Goal: Information Seeking & Learning: Learn about a topic

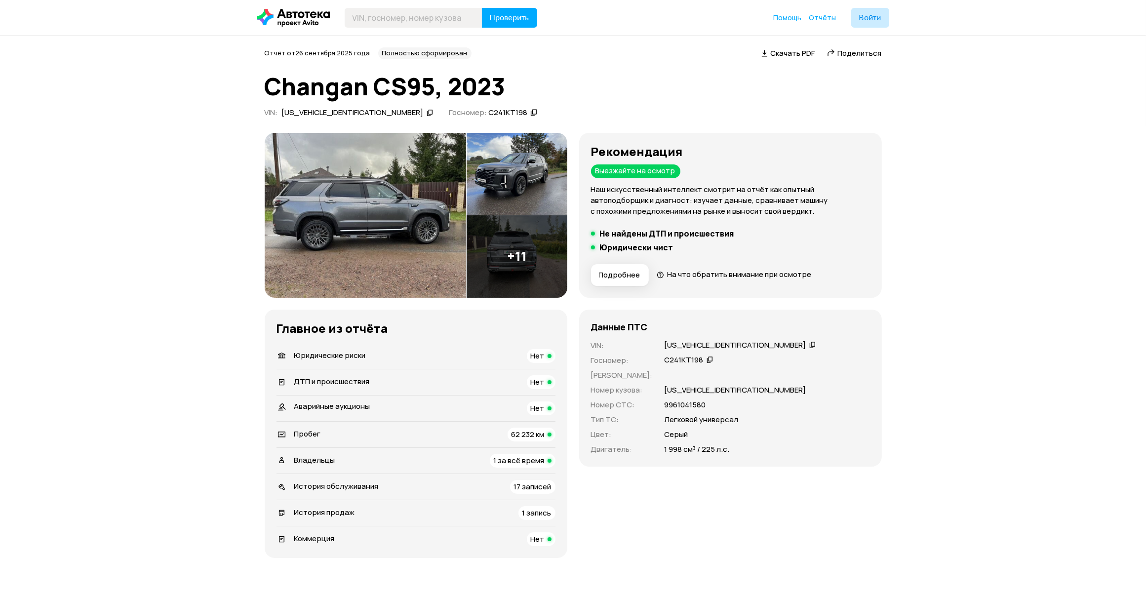
click at [536, 257] on img at bounding box center [517, 256] width 101 height 82
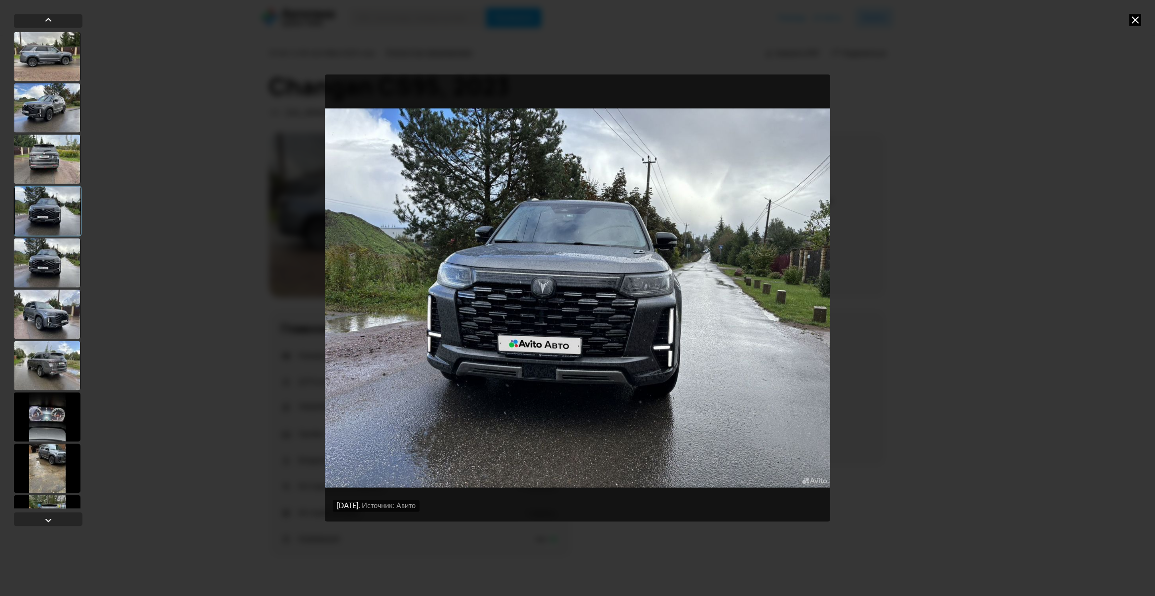
click at [70, 423] on div at bounding box center [47, 416] width 67 height 49
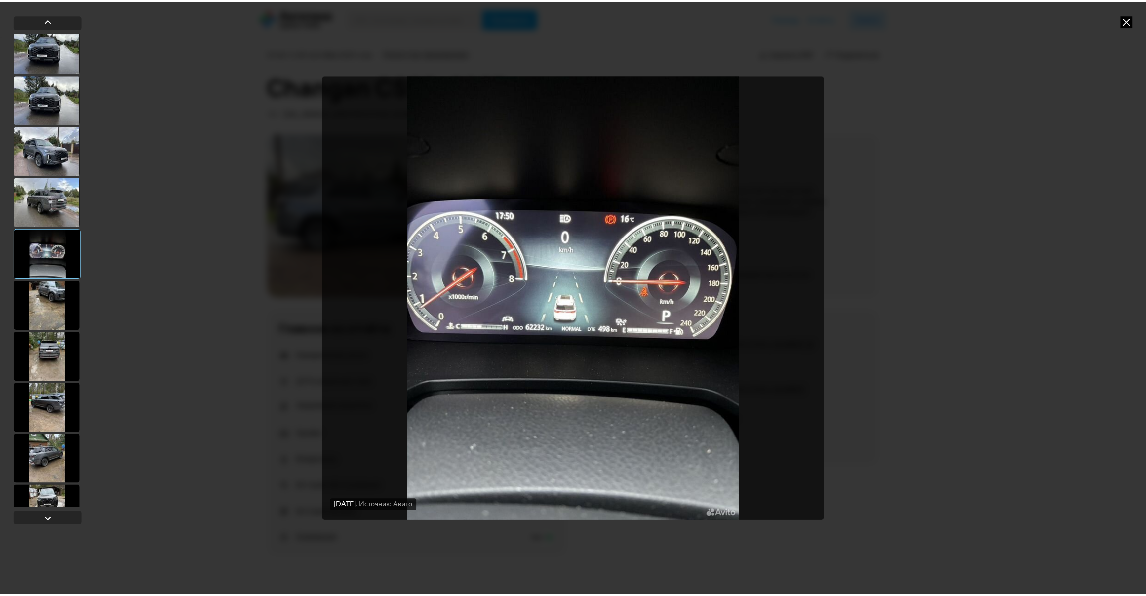
scroll to position [243, 0]
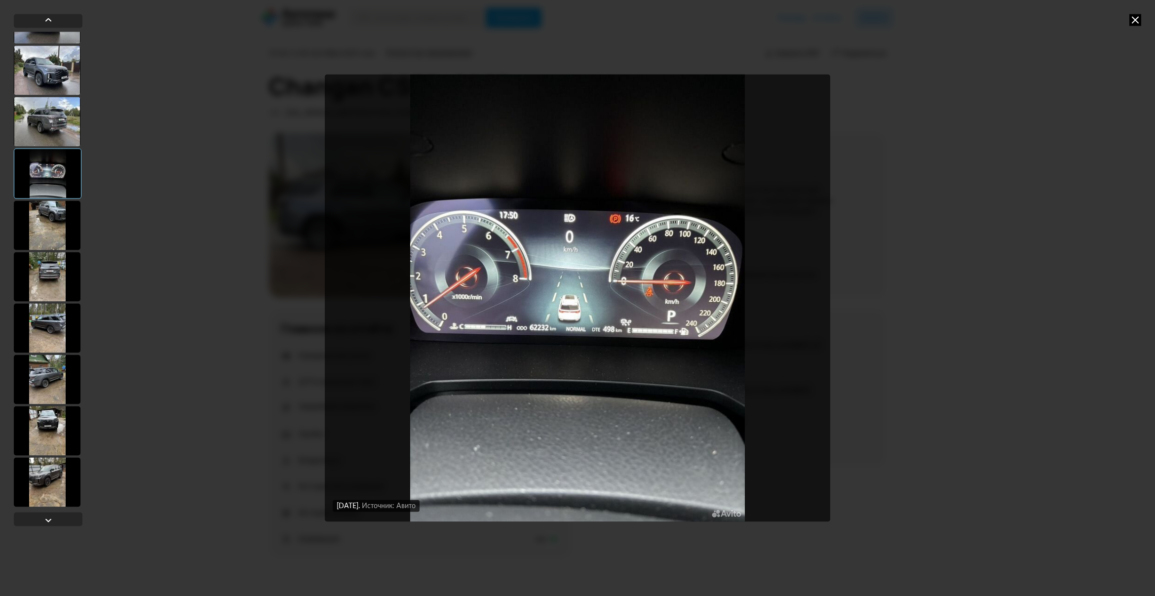
click at [1136, 18] on icon at bounding box center [1136, 20] width 12 height 12
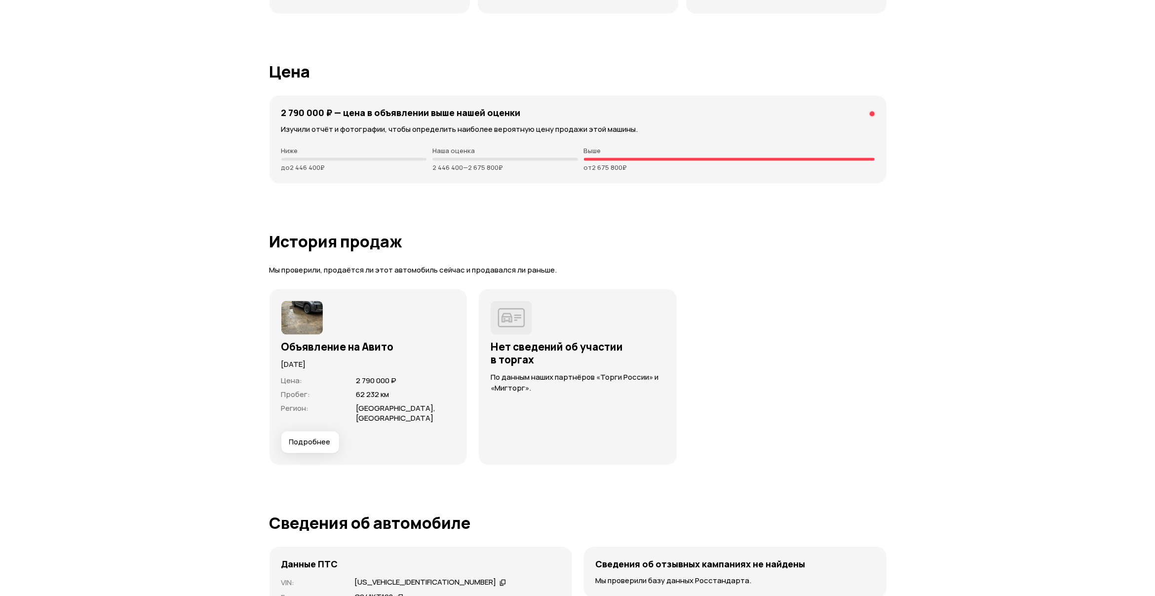
scroll to position [2325, 0]
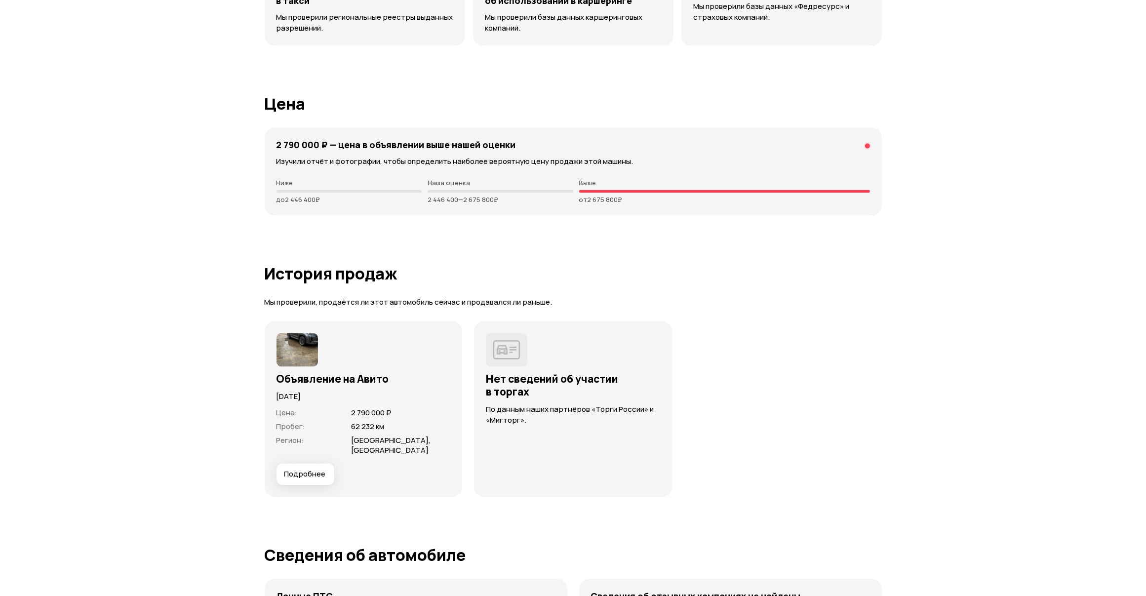
click at [315, 473] on span "Подробнее" at bounding box center [304, 474] width 41 height 10
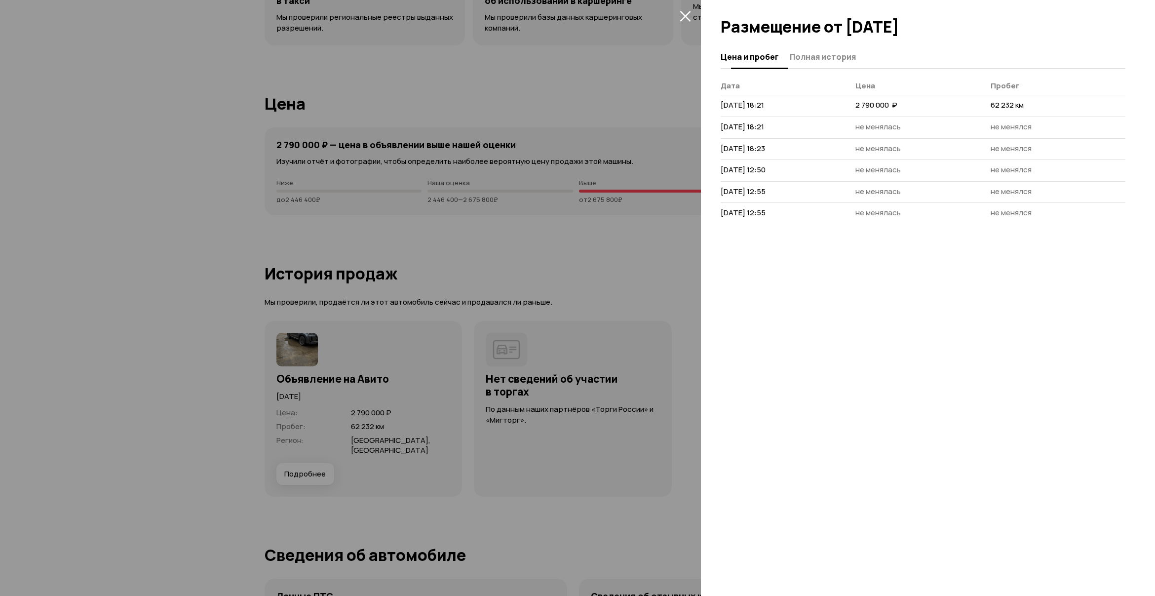
click at [808, 58] on span "Полная история" at bounding box center [823, 57] width 66 height 10
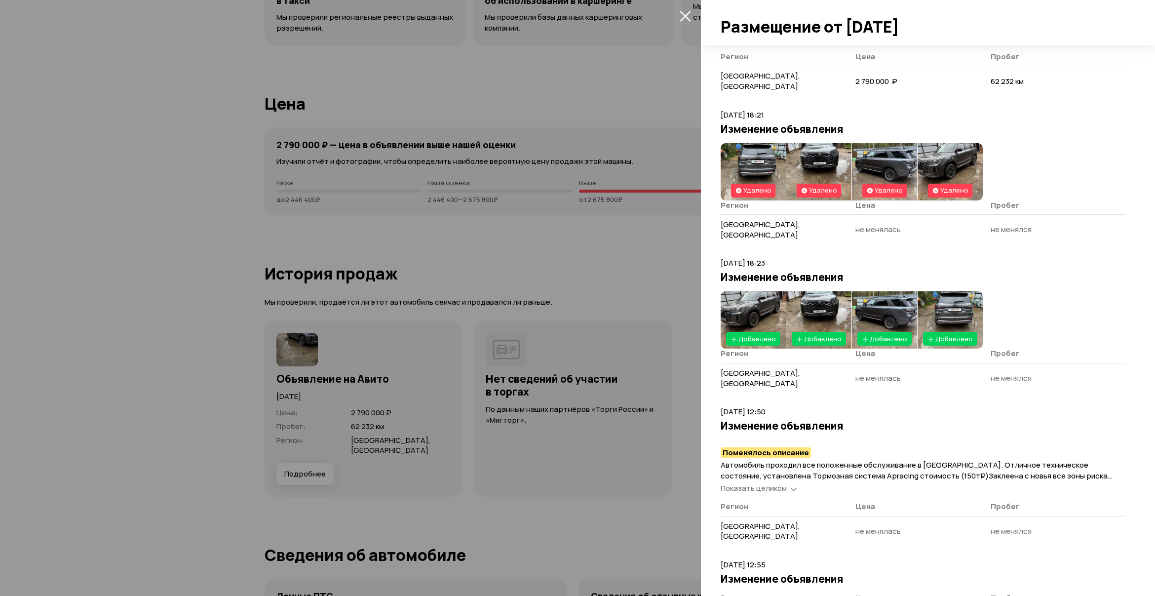
scroll to position [252, 0]
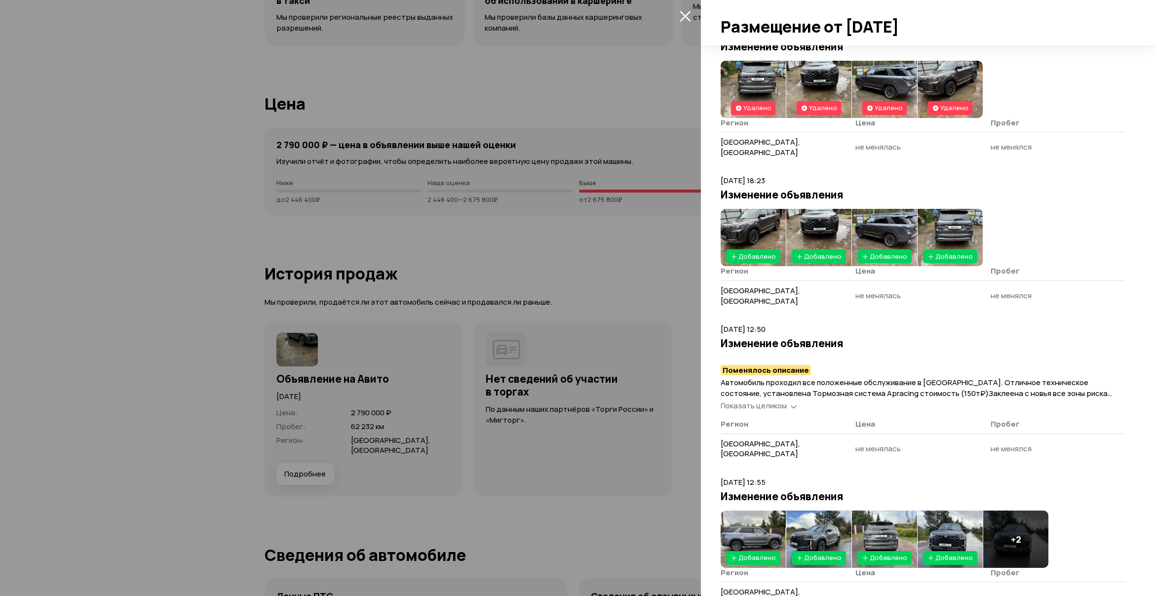
click at [746, 400] on span "Показать целиком" at bounding box center [754, 405] width 66 height 10
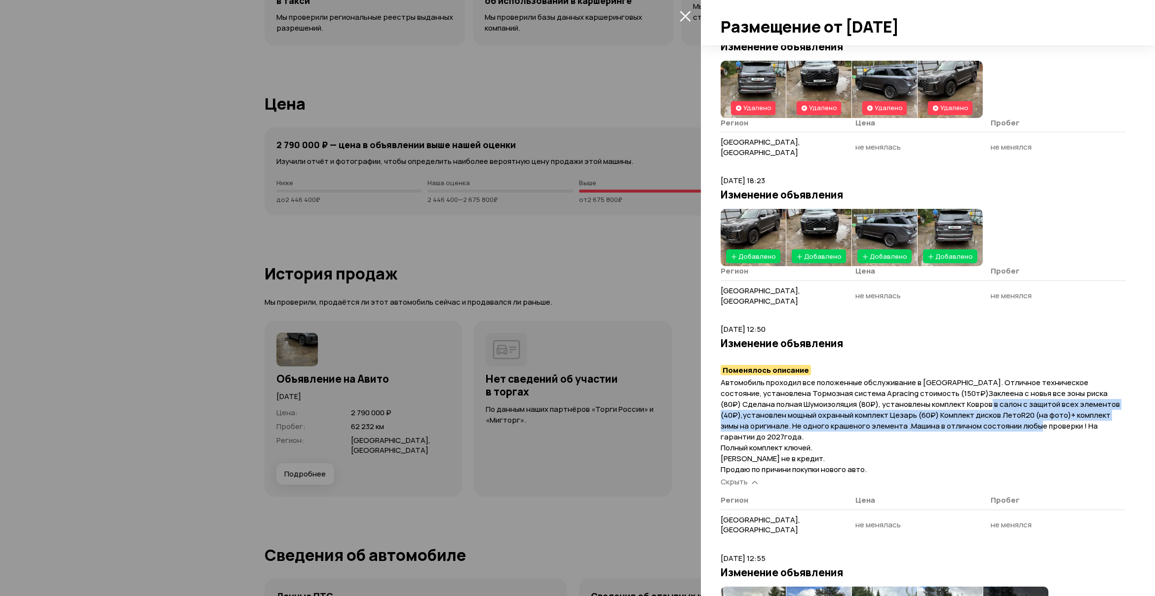
drag, startPoint x: 993, startPoint y: 361, endPoint x: 1098, endPoint y: 384, distance: 106.7
click at [1098, 384] on p "Автомобиль проходил все положенные обслуживание в дилерском центре. Отличное те…" at bounding box center [923, 426] width 405 height 98
drag, startPoint x: 1098, startPoint y: 384, endPoint x: 990, endPoint y: 387, distance: 107.7
click at [996, 386] on span "Автомобиль проходил все положенные обслуживание в дилерском центре. Отличное те…" at bounding box center [920, 425] width 399 height 97
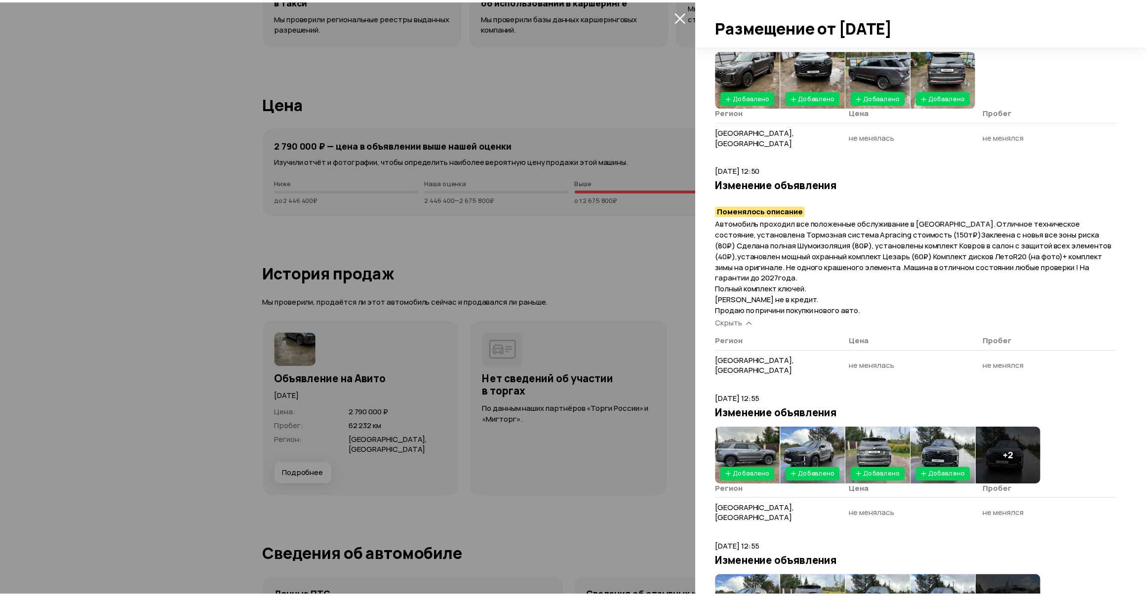
scroll to position [442, 0]
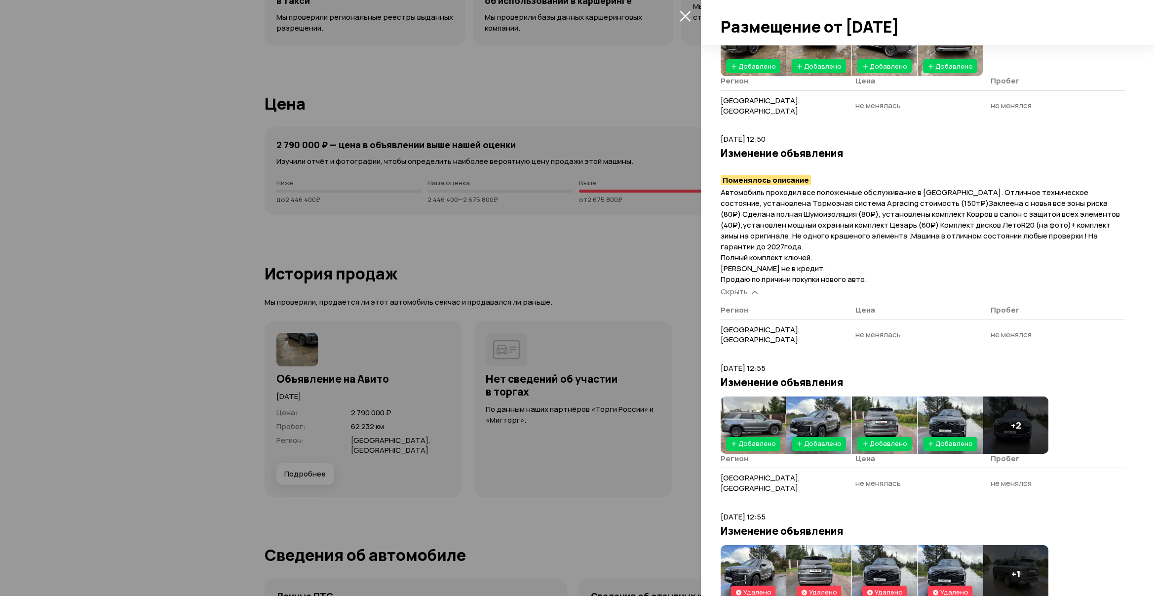
click at [545, 285] on div at bounding box center [577, 298] width 1155 height 596
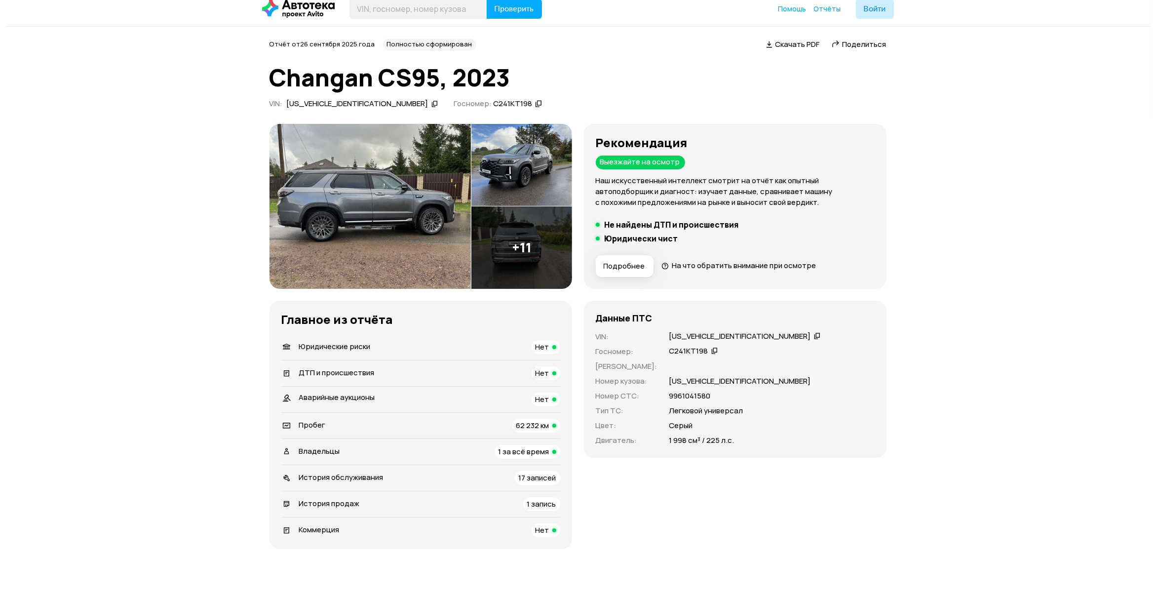
scroll to position [0, 0]
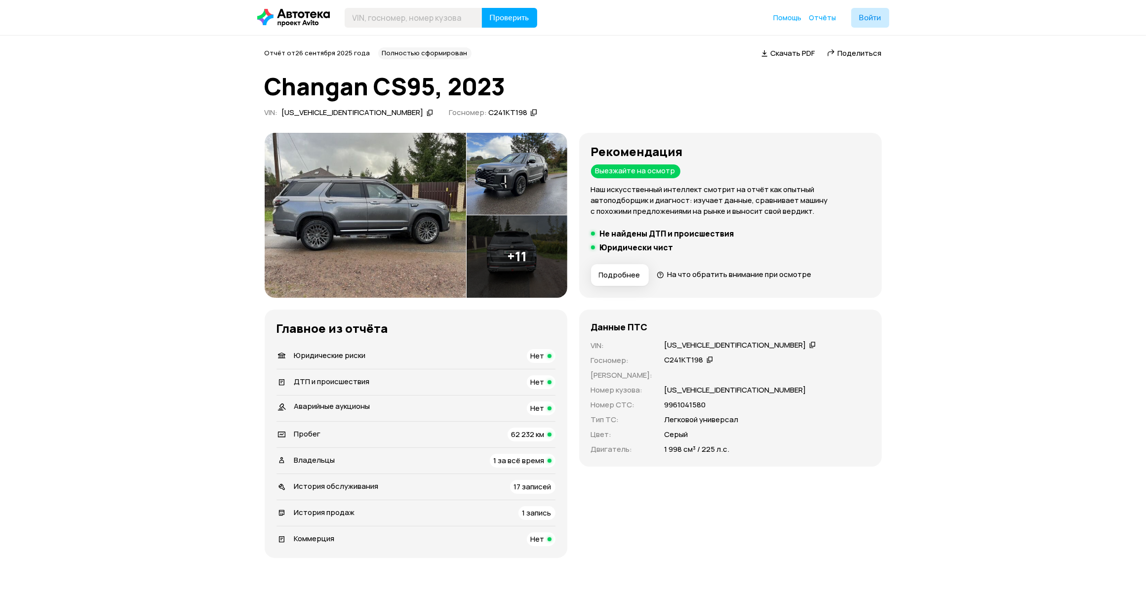
click at [497, 183] on img at bounding box center [517, 174] width 101 height 82
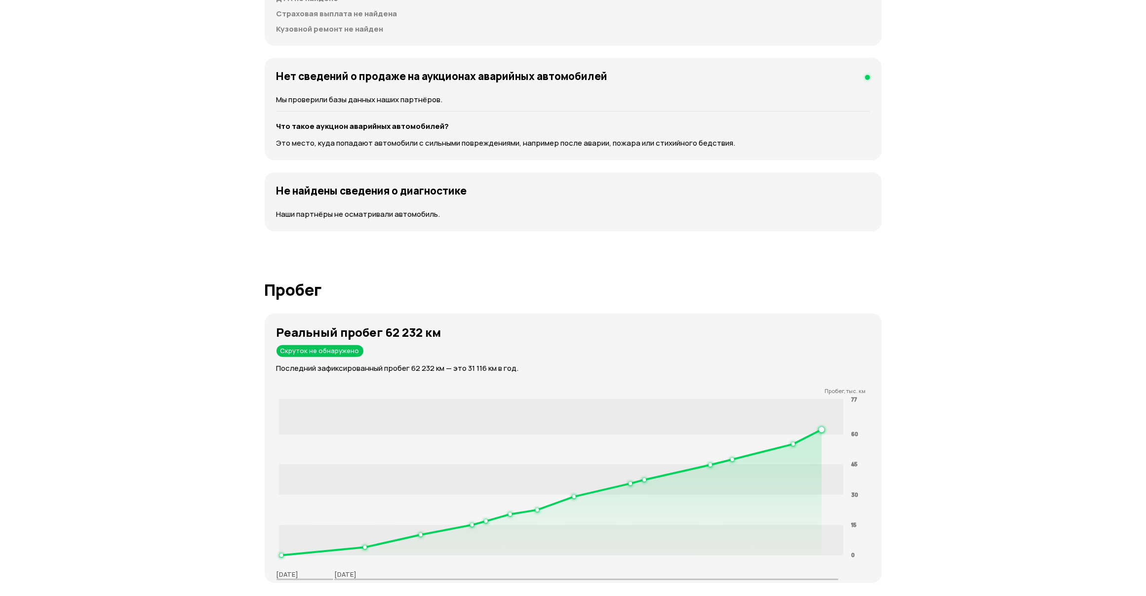
scroll to position [1079, 0]
